Goal: Task Accomplishment & Management: Use online tool/utility

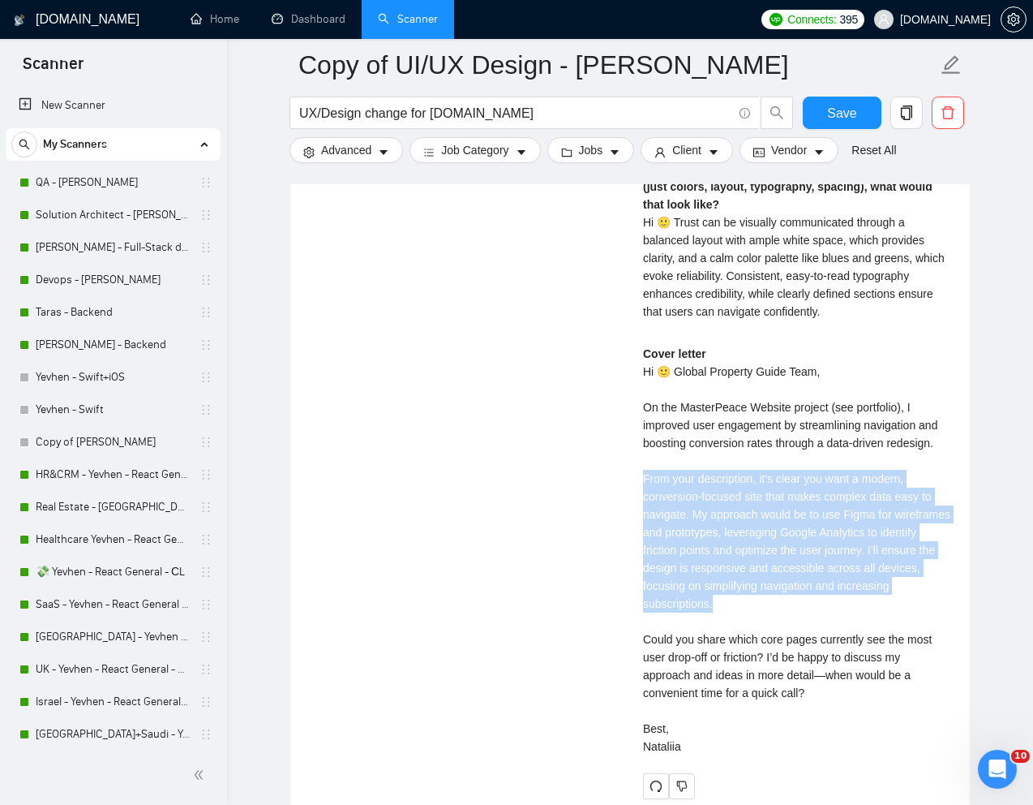
scroll to position [303, 0]
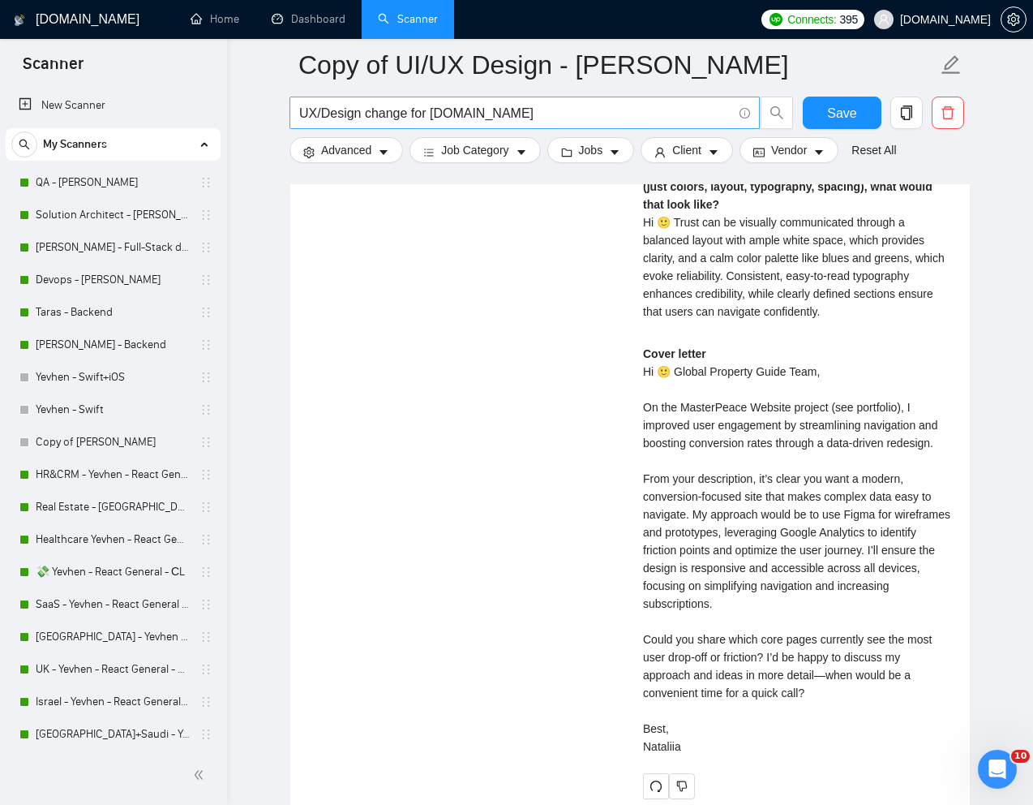
click at [511, 118] on input "UX/Design change for [DOMAIN_NAME]" at bounding box center [515, 113] width 433 height 20
paste input "Build a Design System in Figma for My Food Delivery App"
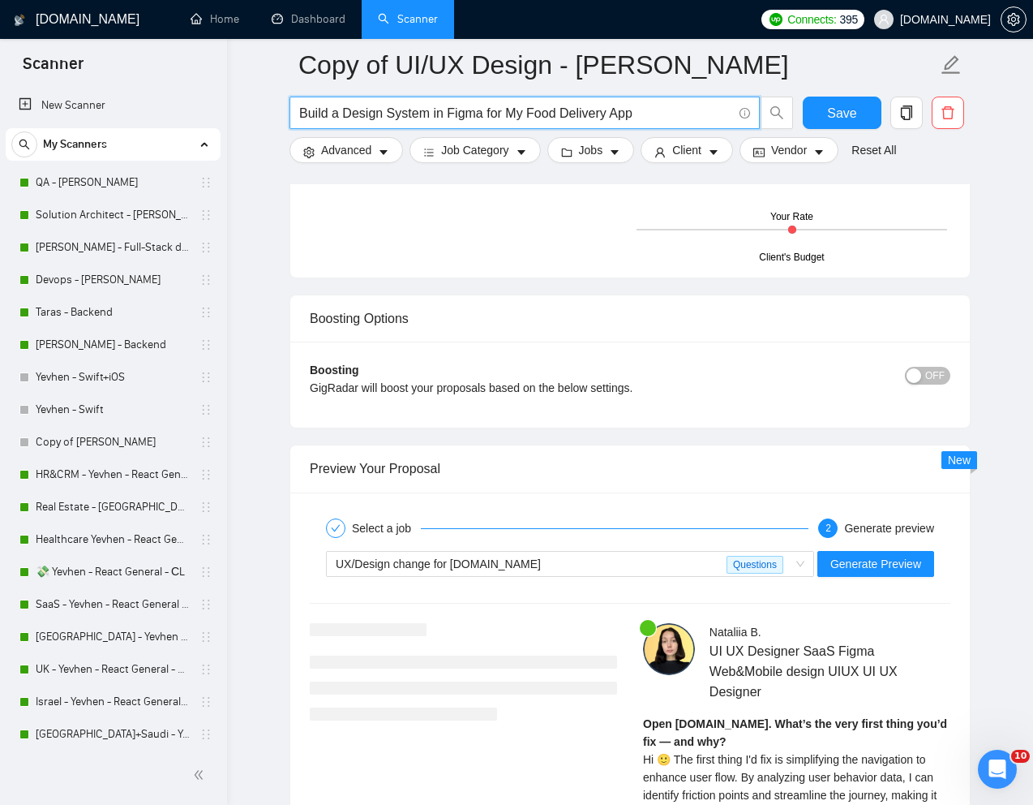
scroll to position [2918, 0]
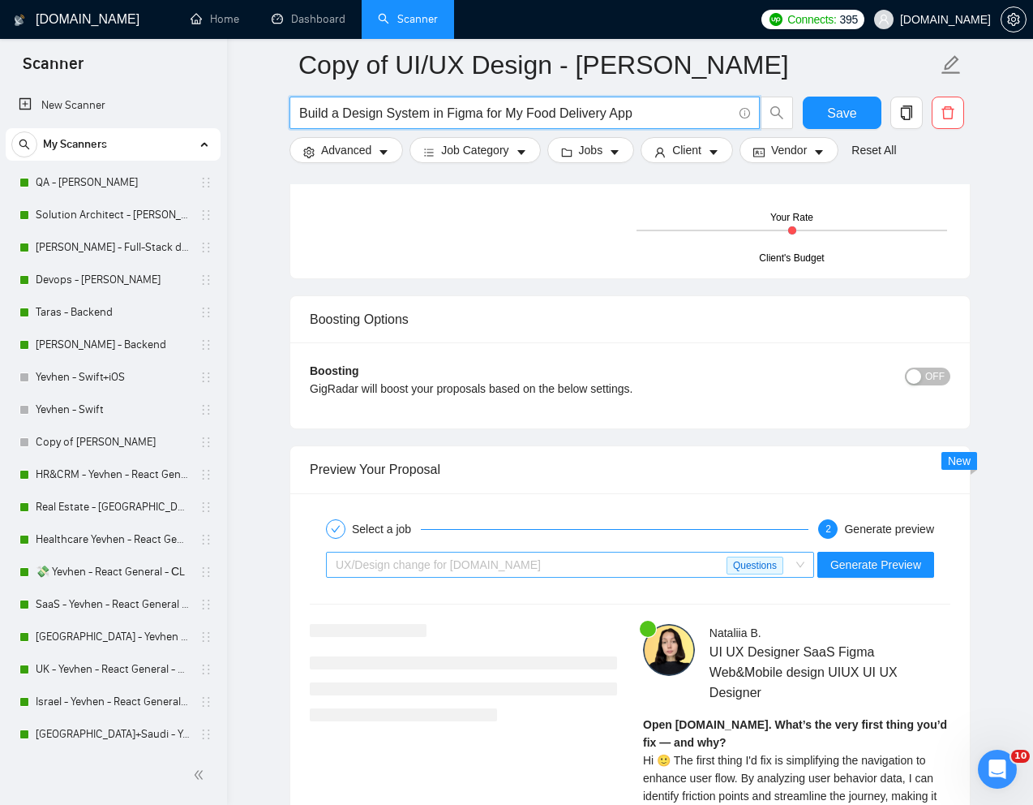
click at [508, 560] on span "UX/Design change for [DOMAIN_NAME]" at bounding box center [438, 564] width 205 height 13
type input "Build a Design System in Figma for My Food Delivery App"
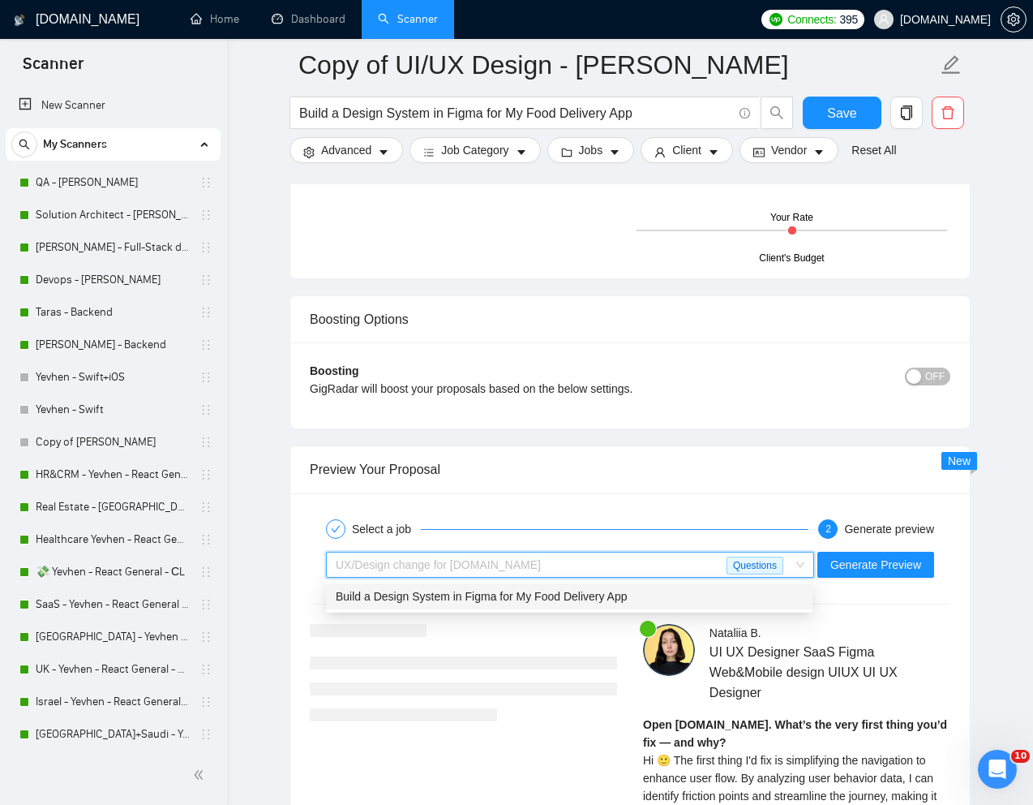
click at [474, 594] on span "Build a Design System in Figma for My Food Delivery App" at bounding box center [481, 596] width 291 height 13
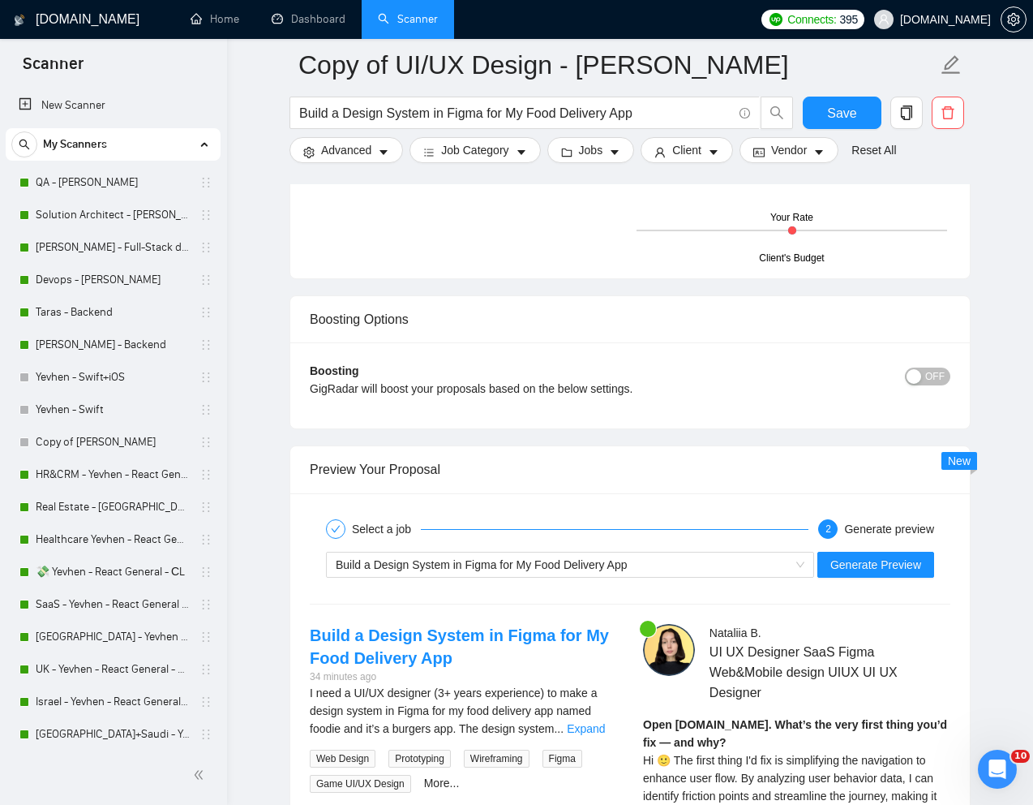
click at [886, 577] on div "Build a Design System in Figma for My Food Delivery App Generate Preview" at bounding box center [630, 564] width 644 height 39
click at [832, 556] on span "Generate Preview" at bounding box center [875, 565] width 91 height 18
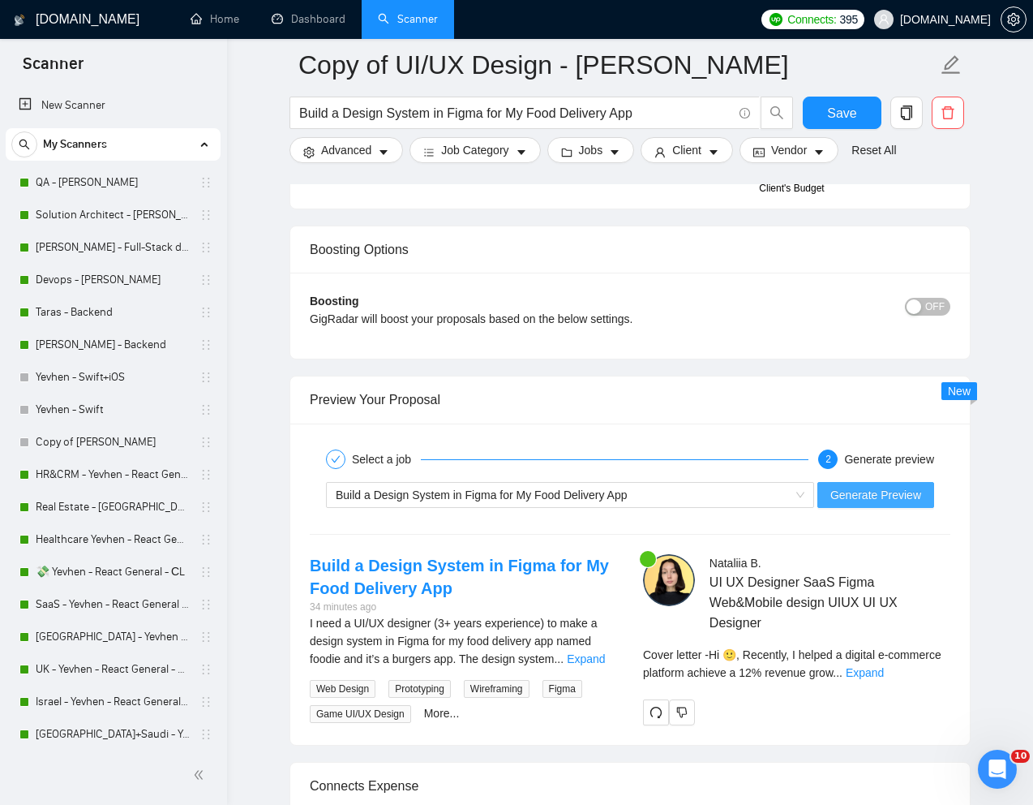
scroll to position [3006, 0]
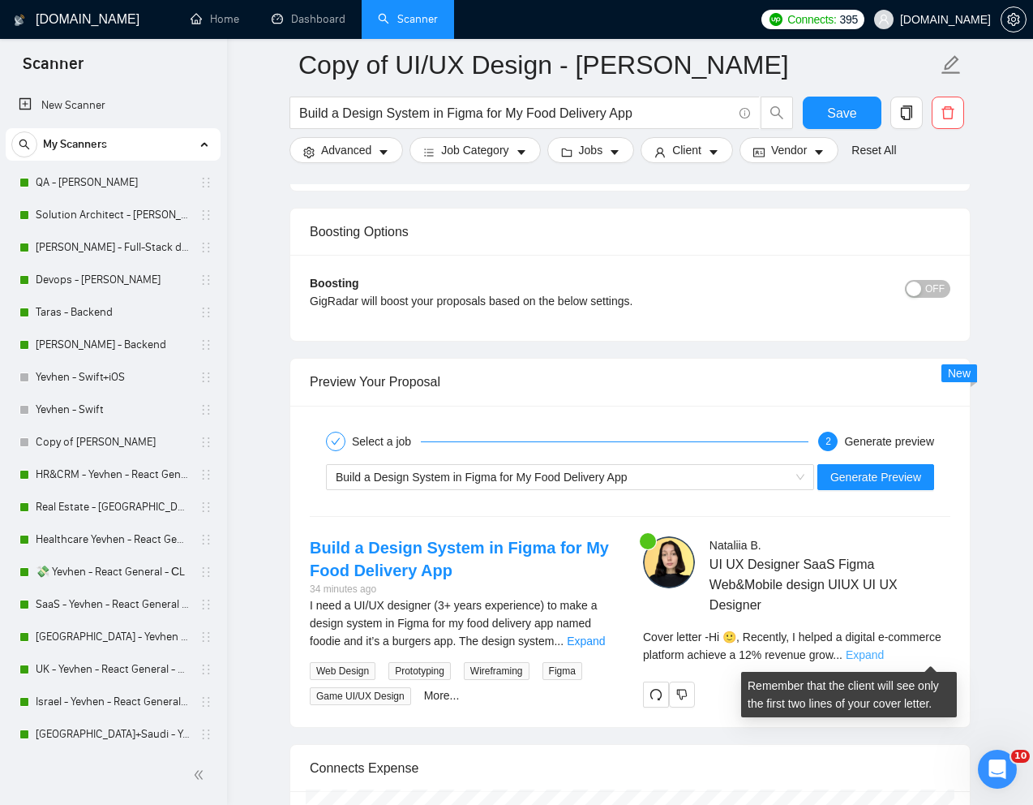
click at [884, 658] on link "Expand" at bounding box center [865, 654] width 38 height 13
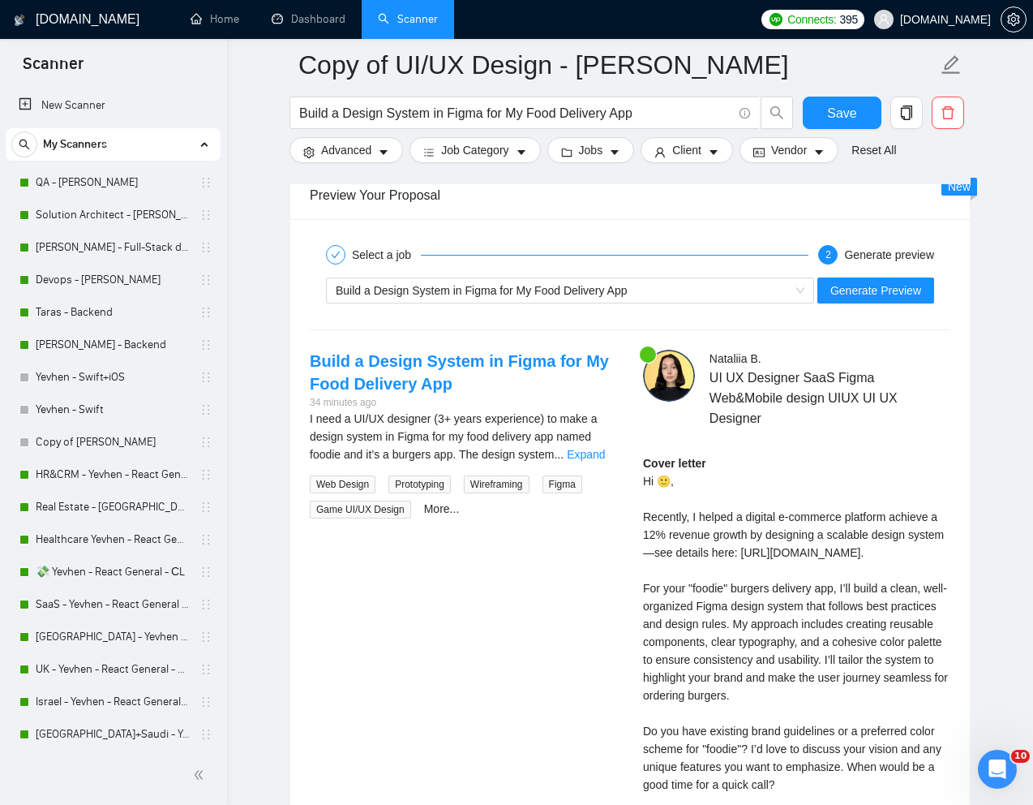
scroll to position [3193, 0]
drag, startPoint x: 792, startPoint y: 659, endPoint x: 822, endPoint y: 684, distance: 39.1
click at [822, 684] on div "Cover letter Hi 🙂, Recently, I helped a digital e-commerce platform achieve a 1…" at bounding box center [796, 649] width 307 height 393
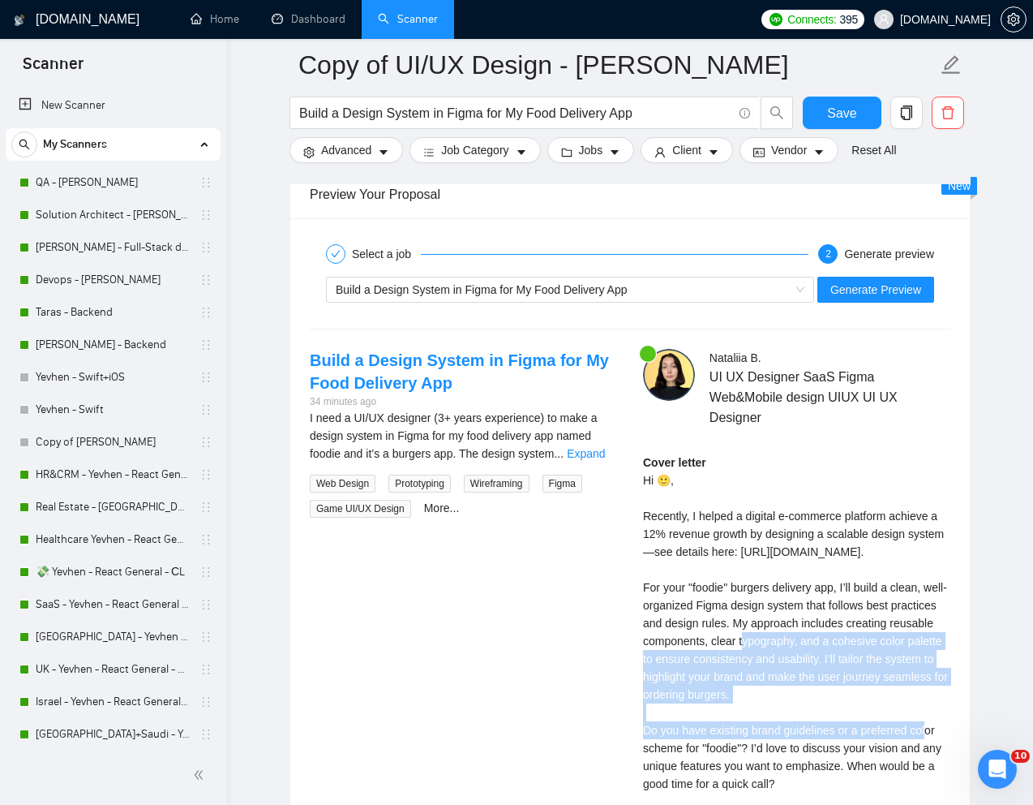
drag, startPoint x: 787, startPoint y: 652, endPoint x: 852, endPoint y: 723, distance: 95.9
click at [852, 723] on div "Cover letter Hi 🙂, Recently, I helped a digital e-commerce platform achieve a 1…" at bounding box center [796, 649] width 307 height 393
copy div "y approach includes creating reusable components, clear typography, and a cohes…"
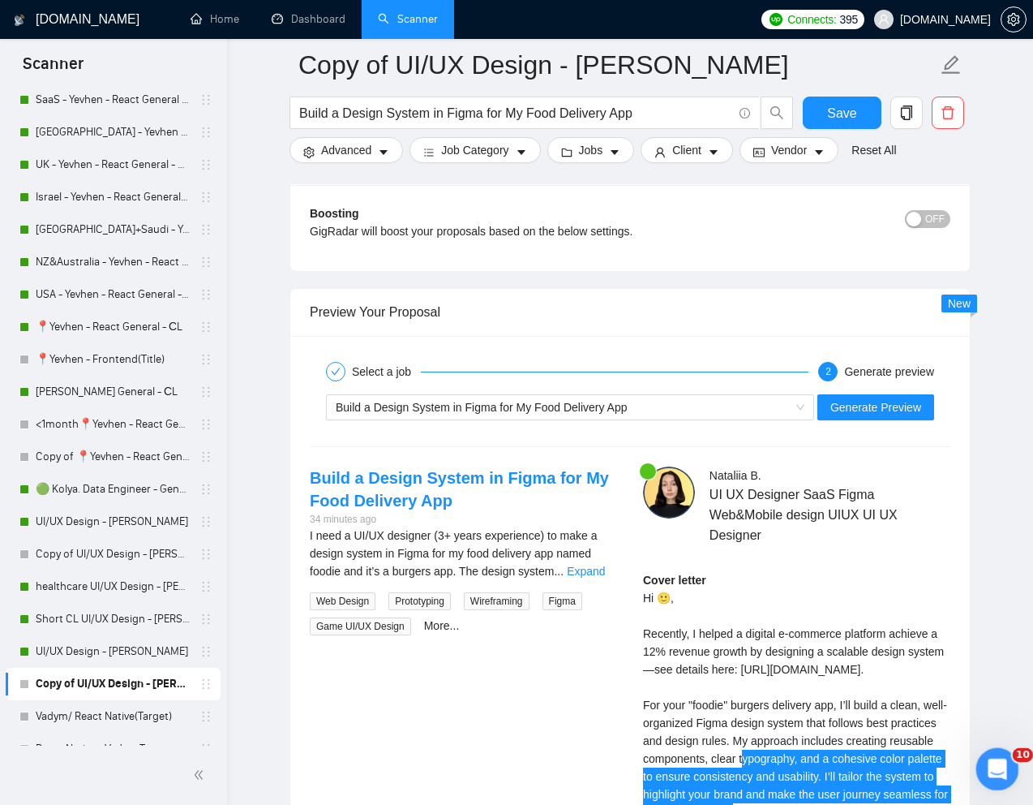
scroll to position [509, 0]
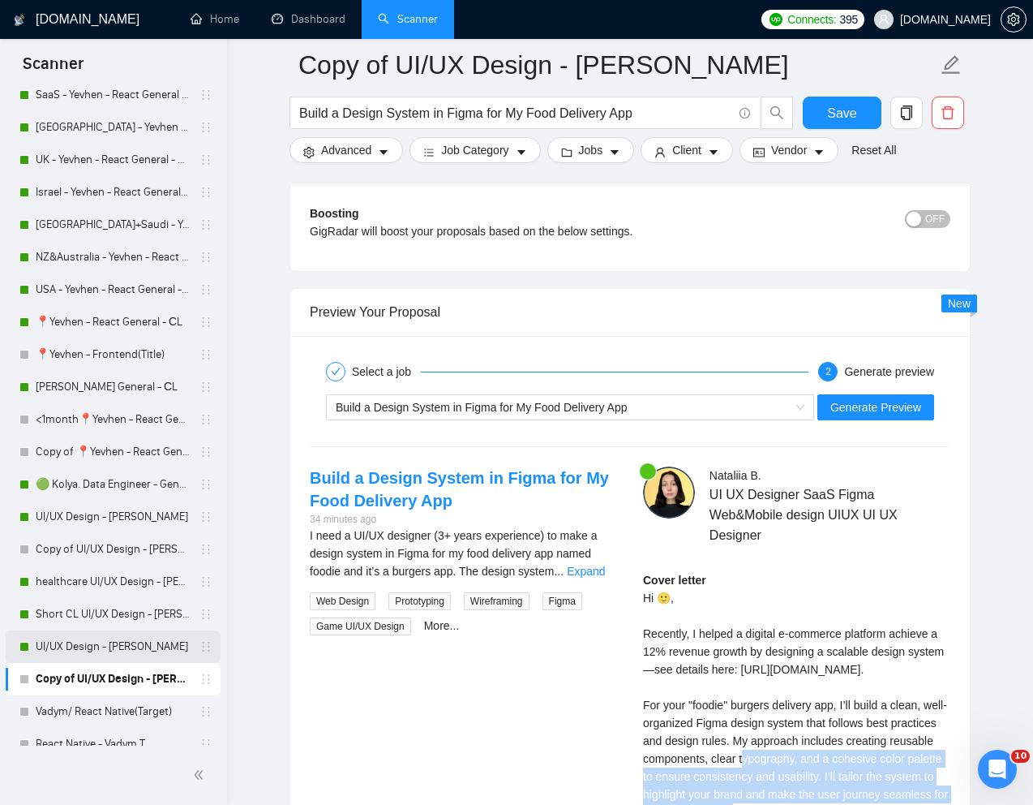
click at [65, 648] on link "UI/UX Design - [PERSON_NAME]" at bounding box center [113, 646] width 154 height 32
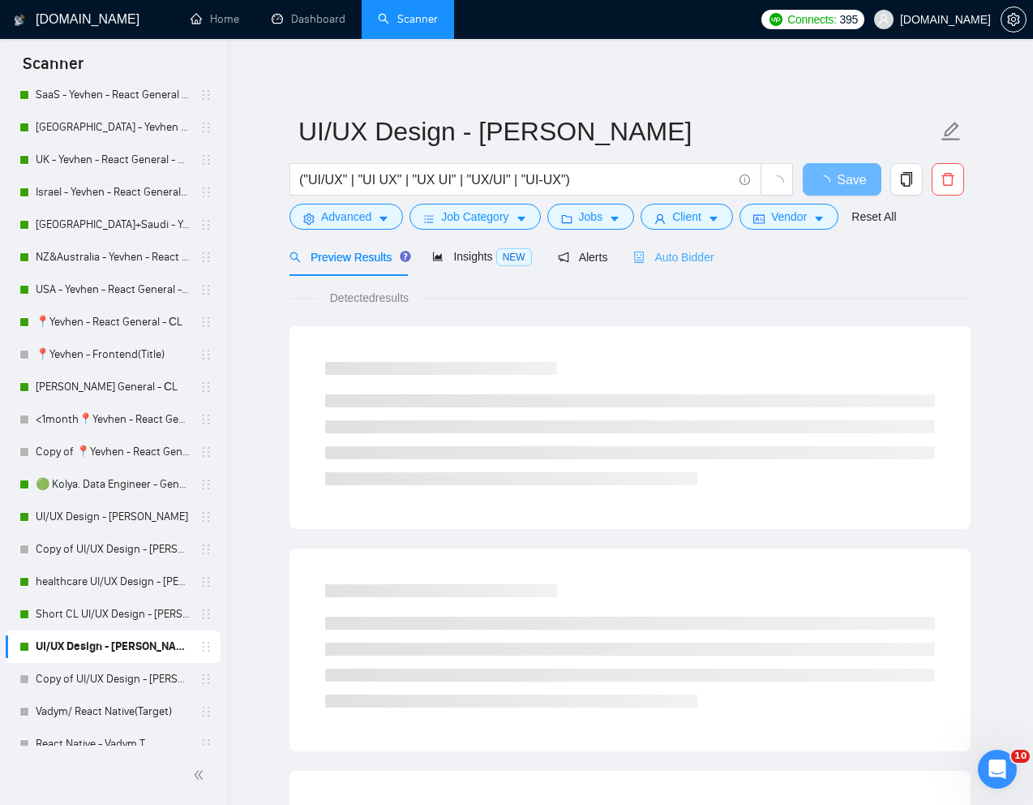
click at [688, 268] on div "Auto Bidder" at bounding box center [673, 257] width 80 height 38
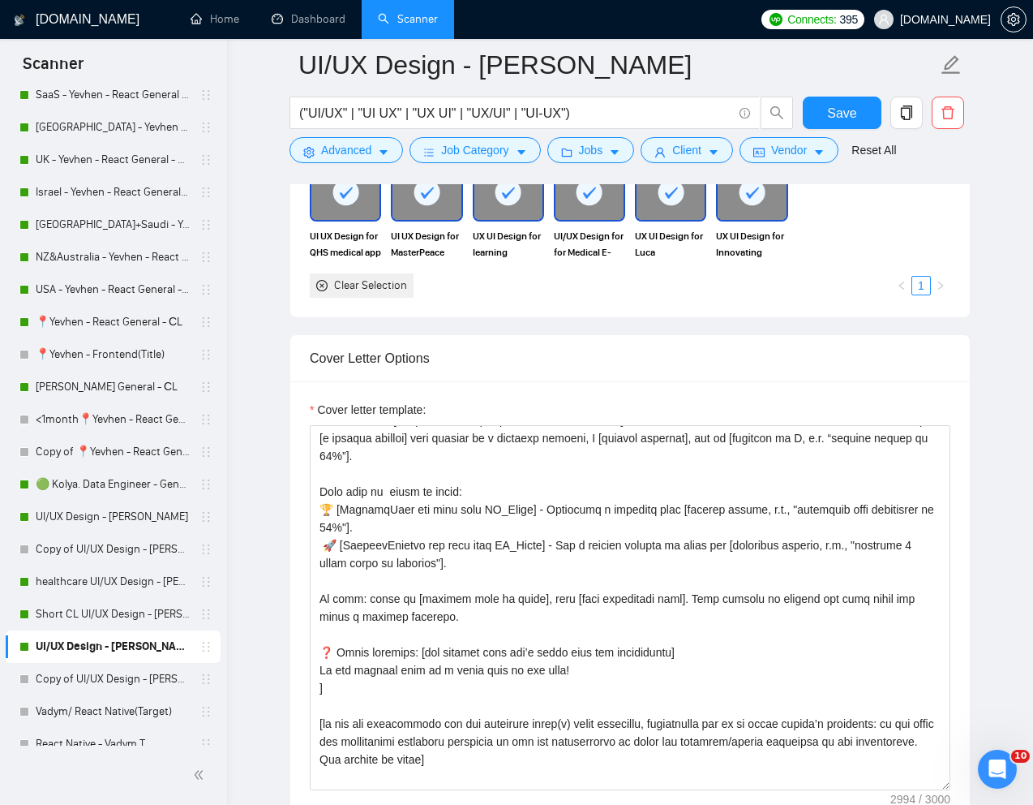
scroll to position [92, 0]
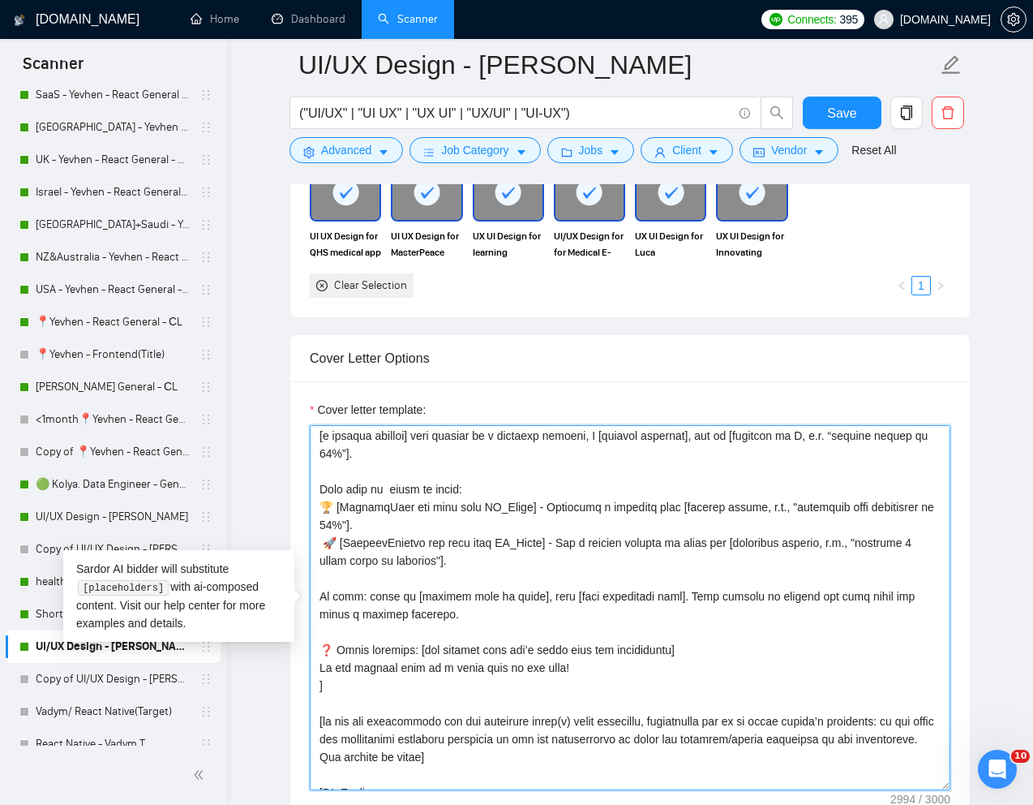
drag, startPoint x: 510, startPoint y: 601, endPoint x: 472, endPoint y: 597, distance: 38.3
click at [472, 597] on textarea "Cover letter template:" at bounding box center [630, 607] width 641 height 365
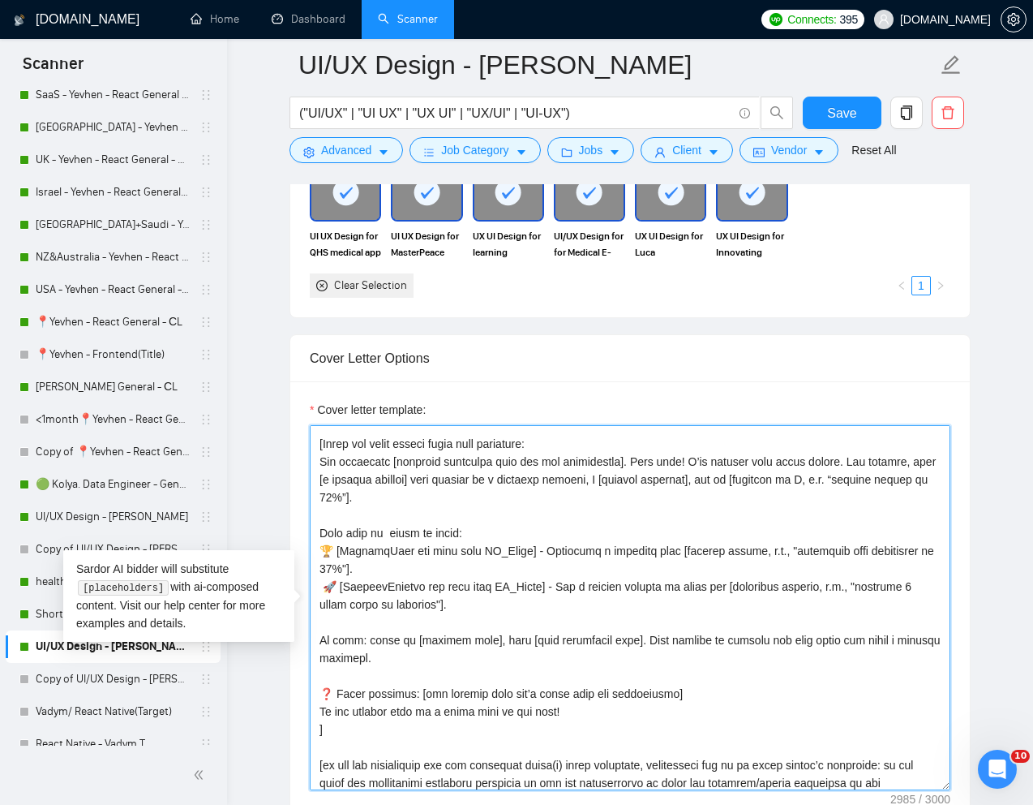
scroll to position [0, 0]
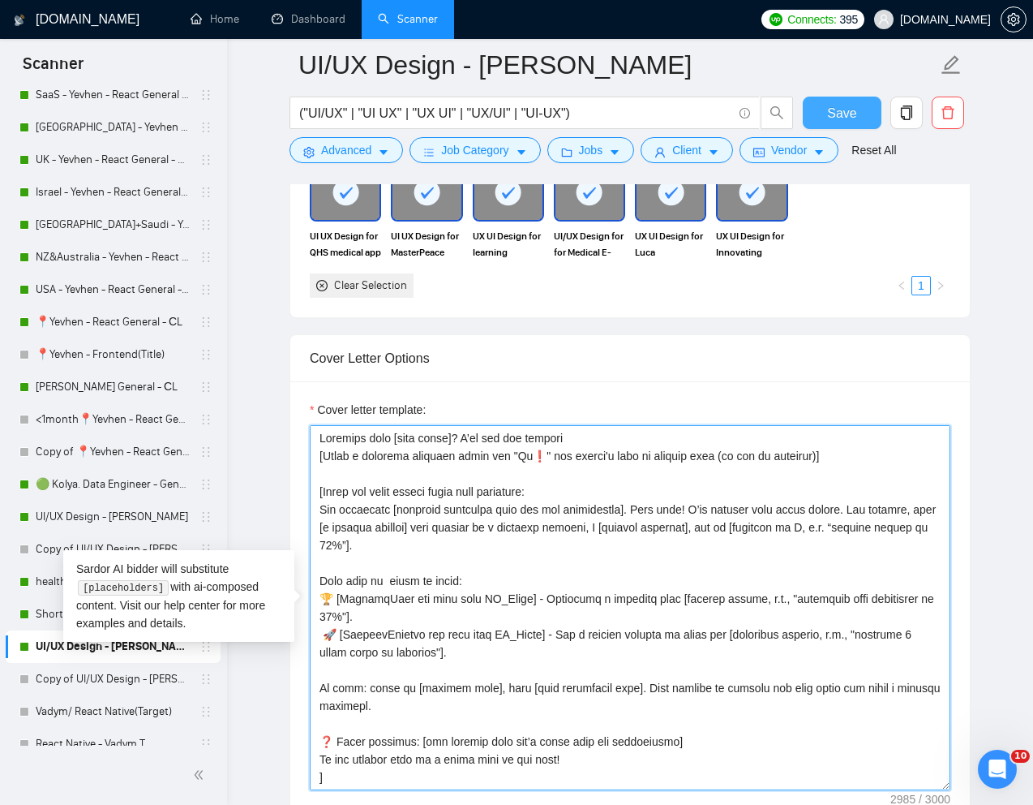
type textarea "Loremips dolo [sita conse]? A’el sed doe tempori [Utlab e dolorema aliquaen adm…"
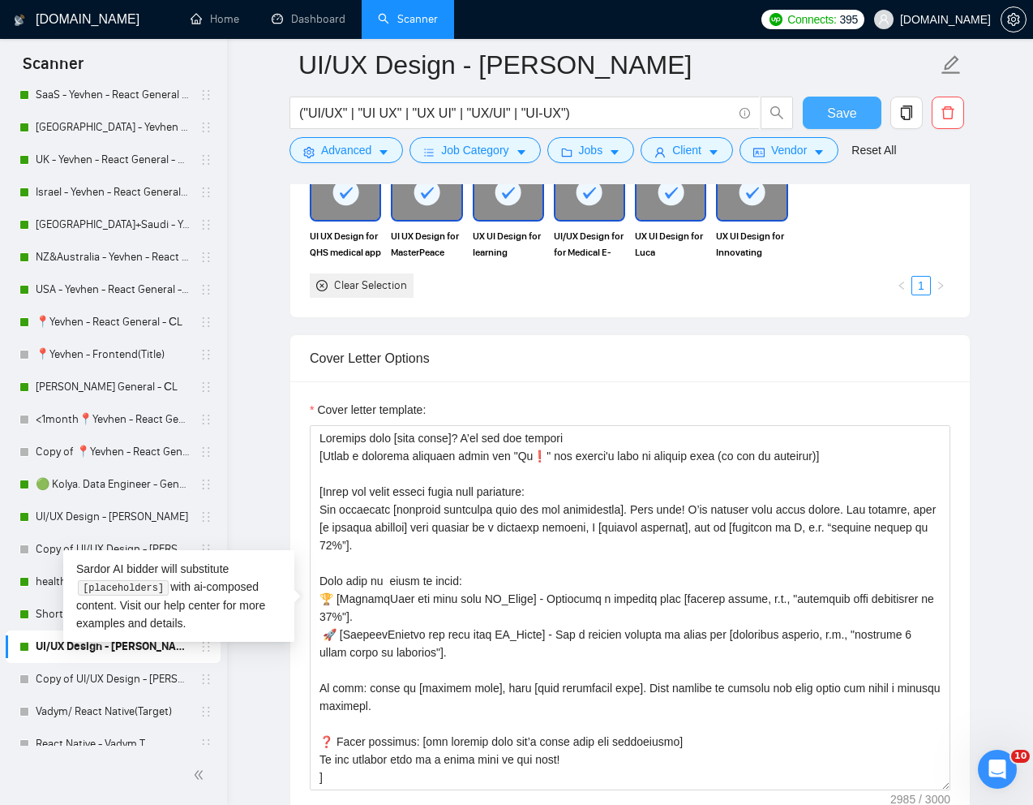
click at [847, 114] on span "Save" at bounding box center [841, 113] width 29 height 20
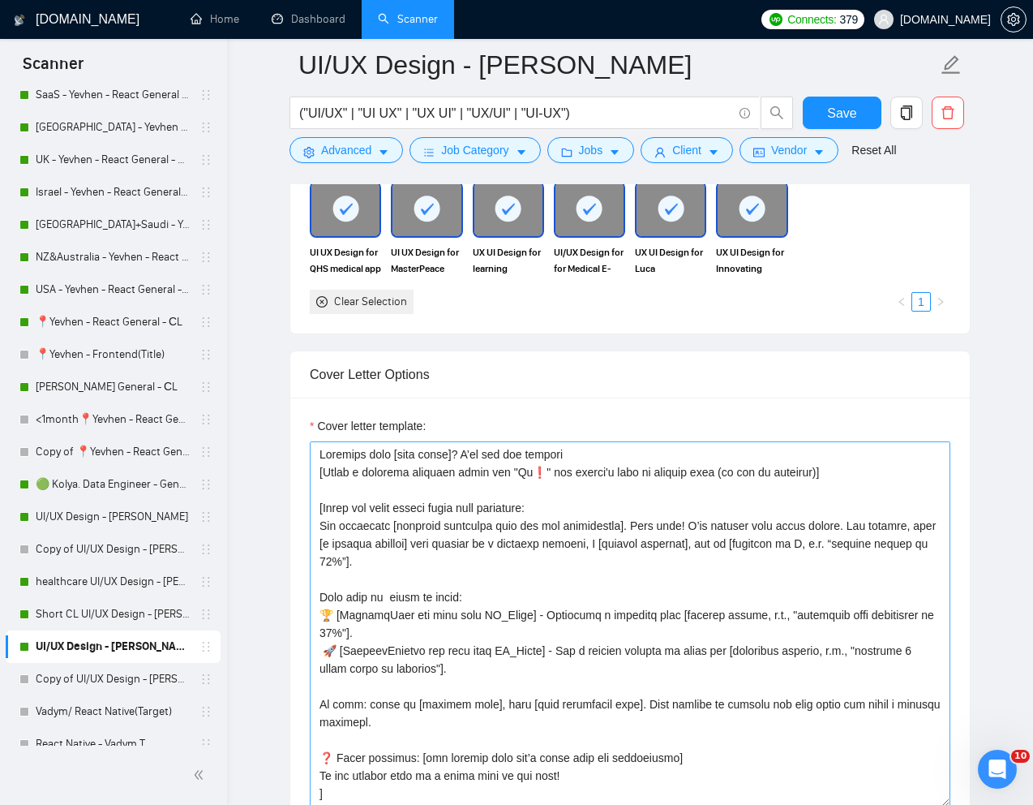
scroll to position [1707, 0]
